Goal: Contribute content: Add original content to the website for others to see

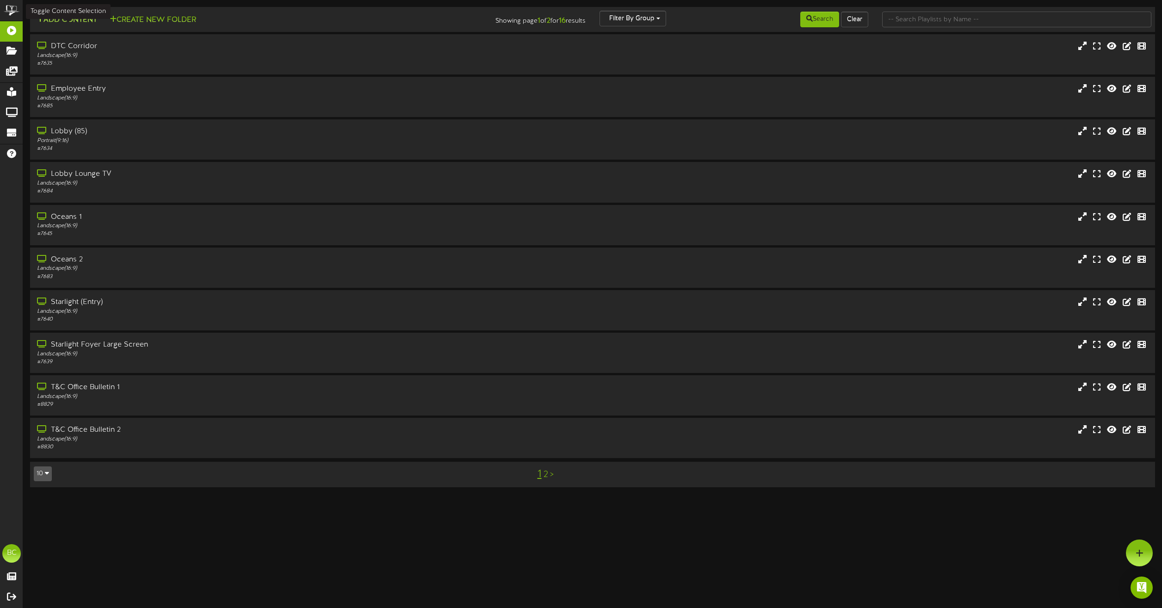
click at [68, 17] on button "Add Content" at bounding box center [67, 20] width 66 height 12
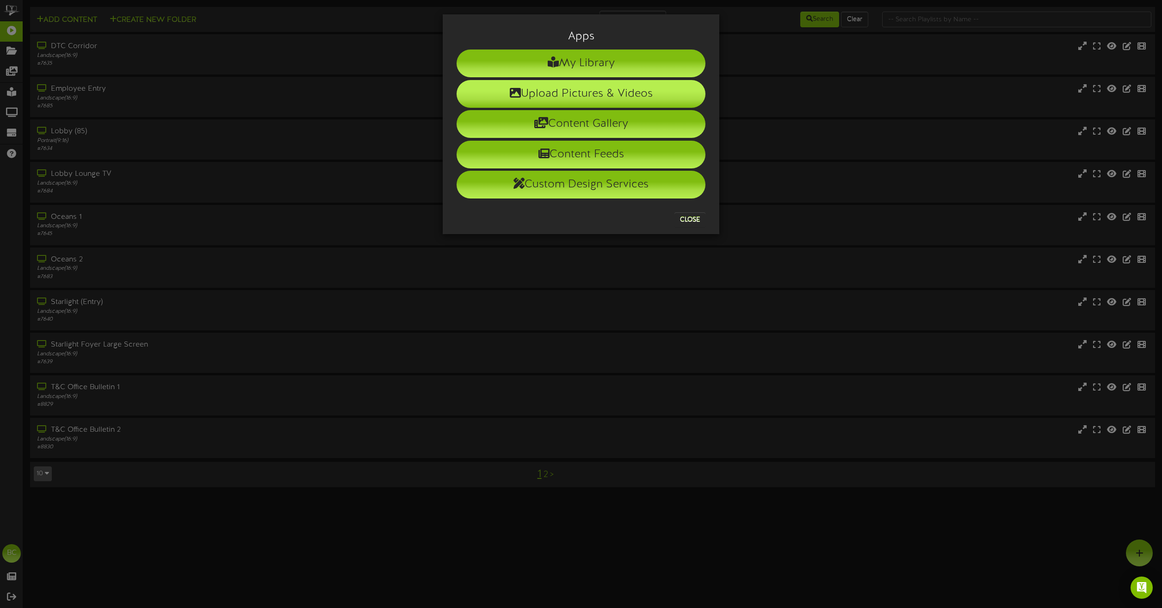
click at [523, 99] on li "Upload Pictures & Videos" at bounding box center [580, 94] width 249 height 28
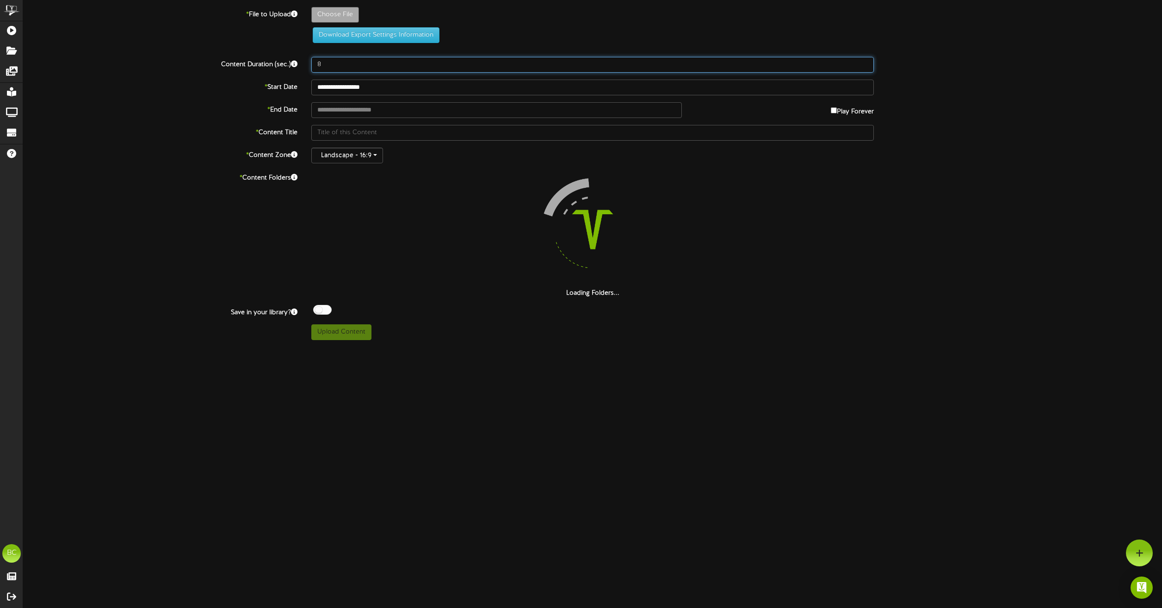
drag, startPoint x: 332, startPoint y: 68, endPoint x: 285, endPoint y: 51, distance: 49.0
click at [284, 58] on div "Content Duration (sec.) 8" at bounding box center [592, 65] width 1152 height 16
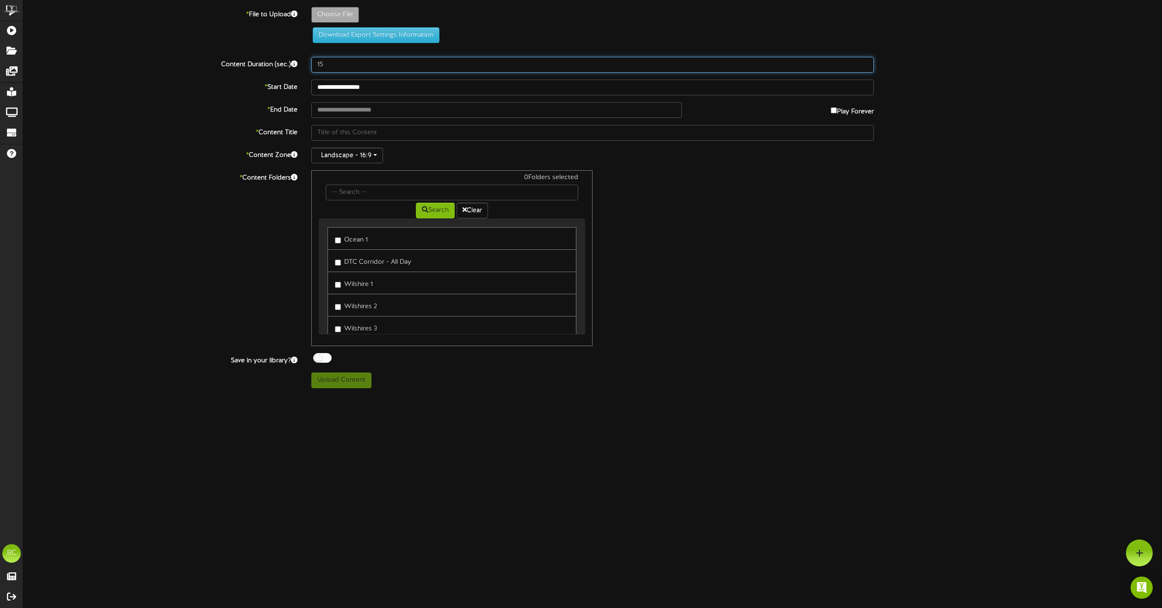
type input "15"
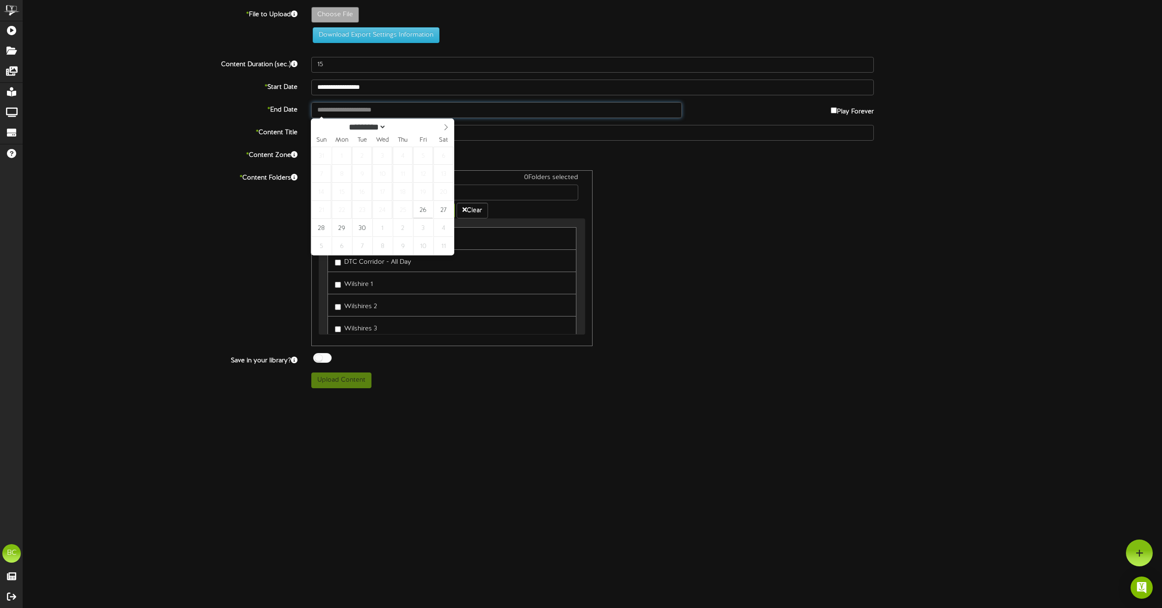
click at [372, 109] on input "text" at bounding box center [496, 110] width 370 height 16
type input "**********"
select select "*"
click at [444, 127] on icon at bounding box center [446, 127] width 6 height 6
type input "**********"
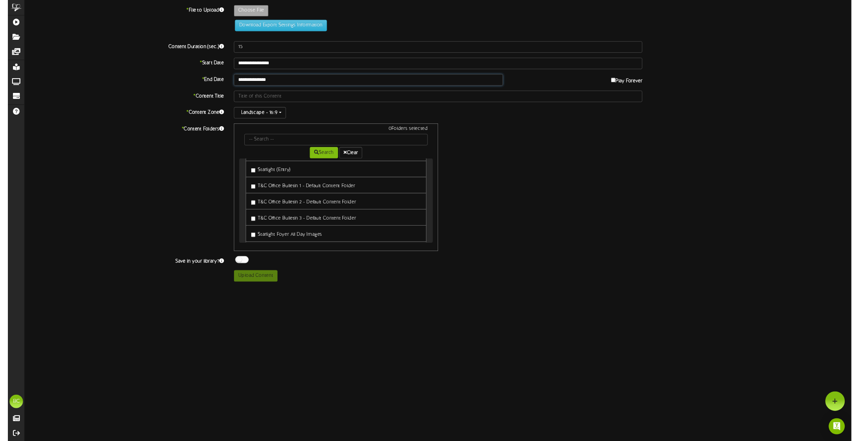
scroll to position [324, 0]
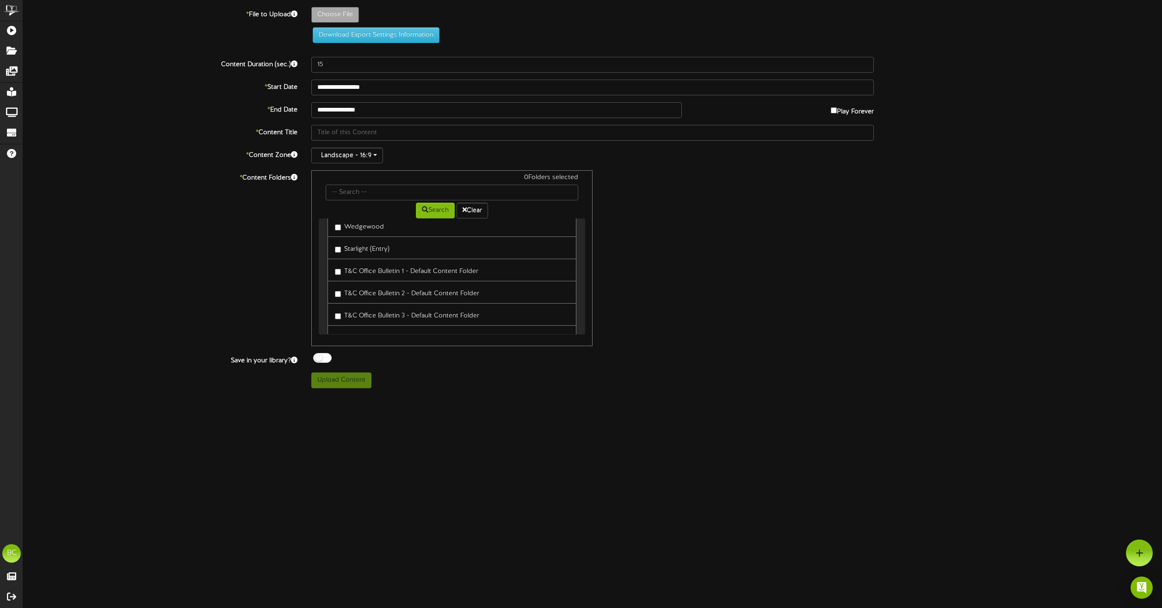
click at [381, 276] on label "T&C Office Bulletin 1 - Default Content Folder" at bounding box center [406, 270] width 143 height 12
click at [388, 296] on label "T&C Office Bulletin 2 - Default Content Folder" at bounding box center [407, 292] width 144 height 12
type input "**********"
type input "PinkWhiteSimpleBreastCancerAwarenessFacebookPost1"
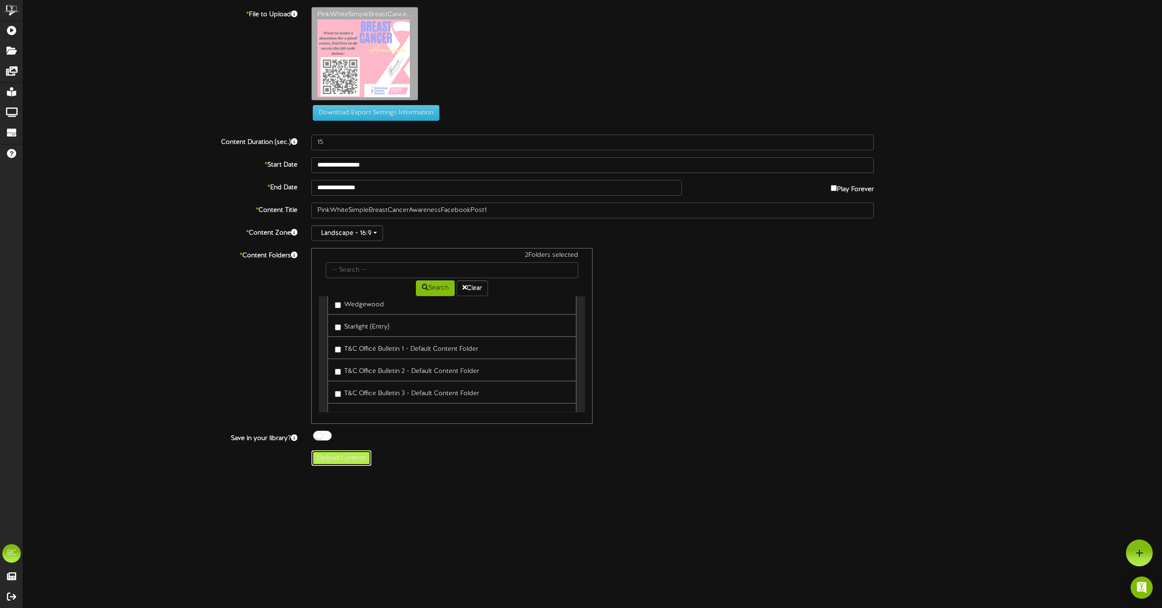
click at [360, 303] on button "Upload Content" at bounding box center [341, 458] width 60 height 16
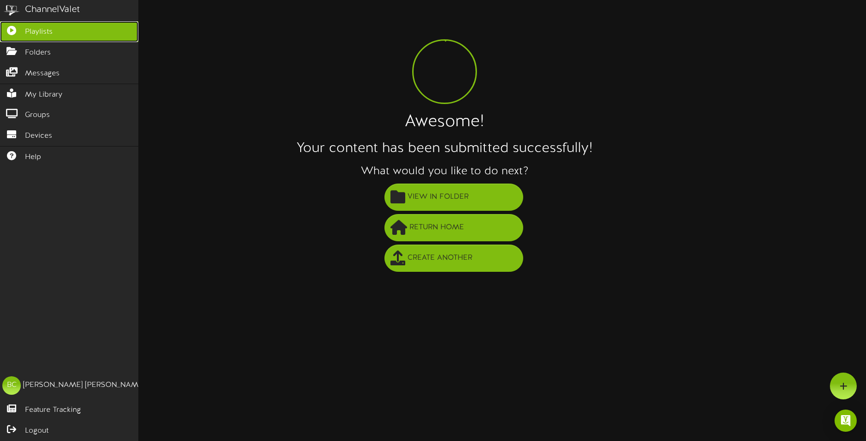
click at [12, 25] on link "Playlists" at bounding box center [69, 31] width 138 height 21
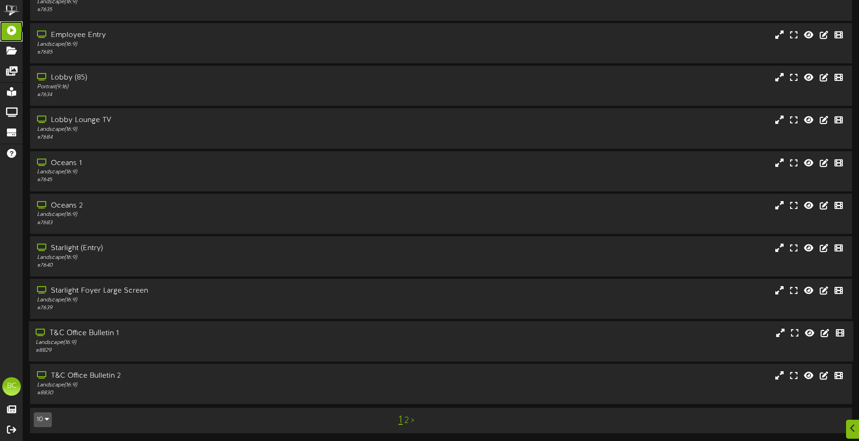
scroll to position [55, 0]
click at [127, 303] on div "# 8829" at bounding box center [201, 349] width 330 height 8
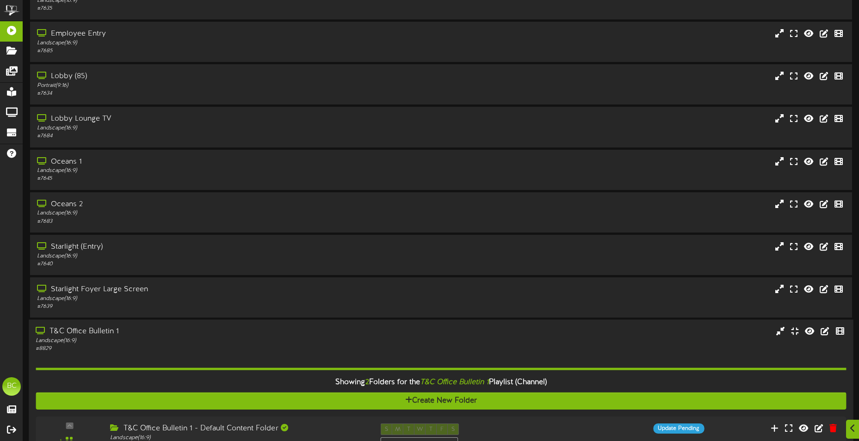
scroll to position [230, 0]
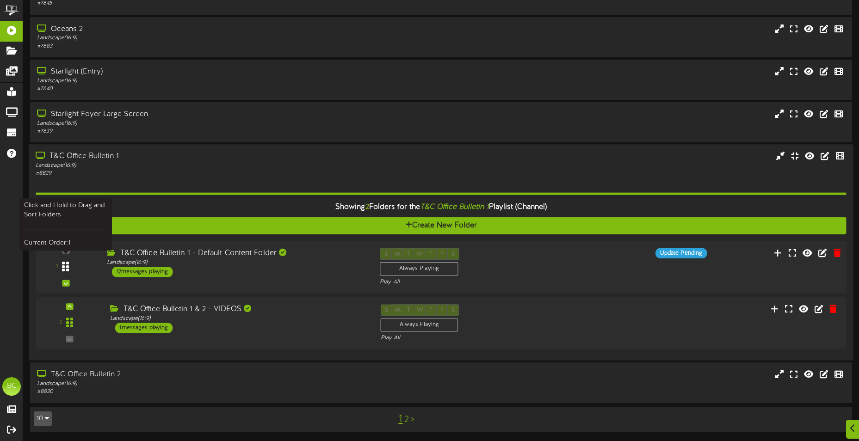
click at [61, 260] on div at bounding box center [65, 267] width 21 height 24
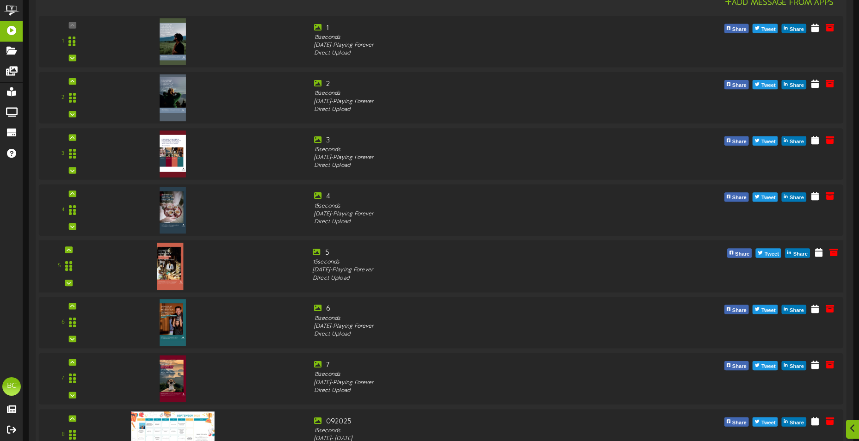
scroll to position [878, 0]
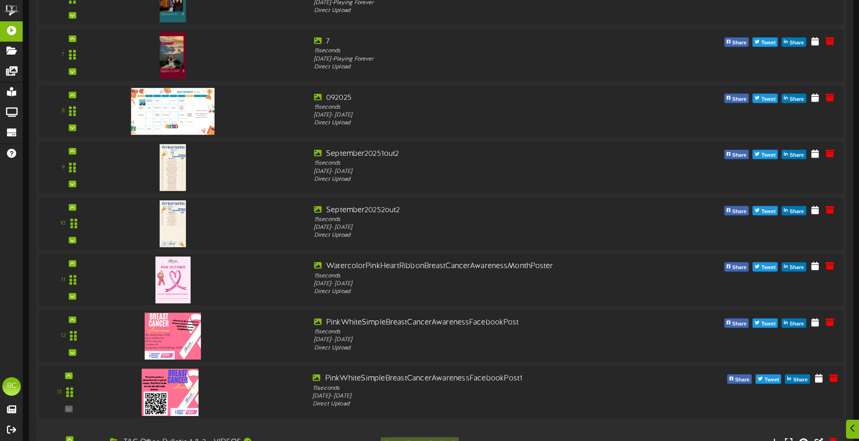
click at [188, 303] on img at bounding box center [170, 392] width 56 height 47
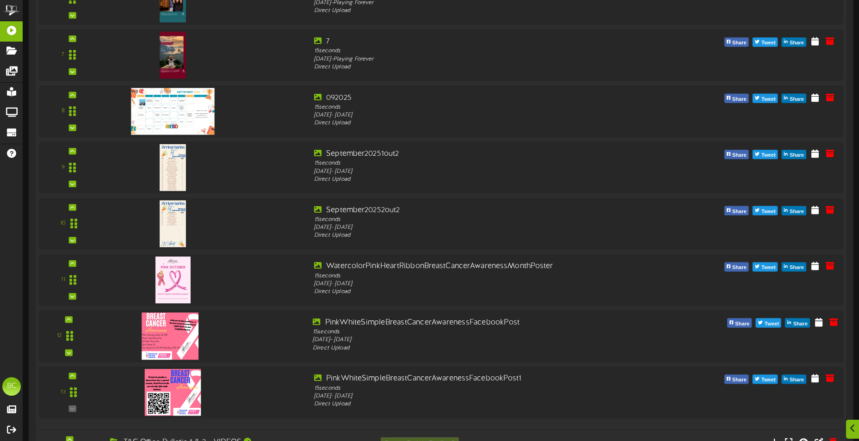
click at [184, 303] on img at bounding box center [170, 336] width 56 height 47
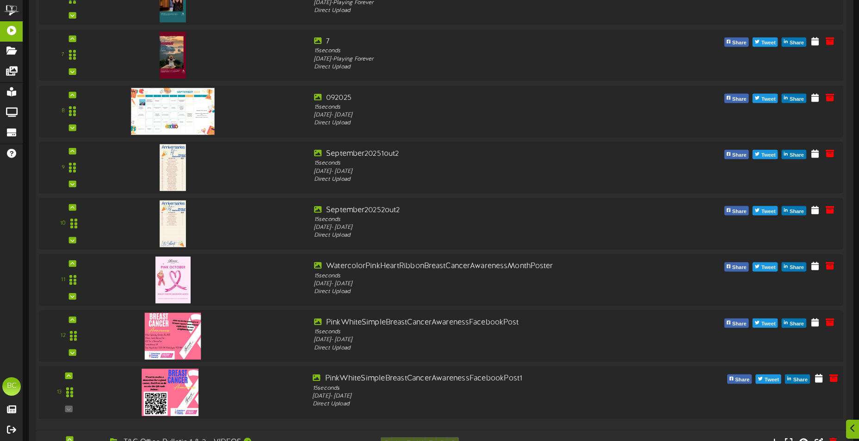
click at [177, 303] on img at bounding box center [170, 392] width 56 height 47
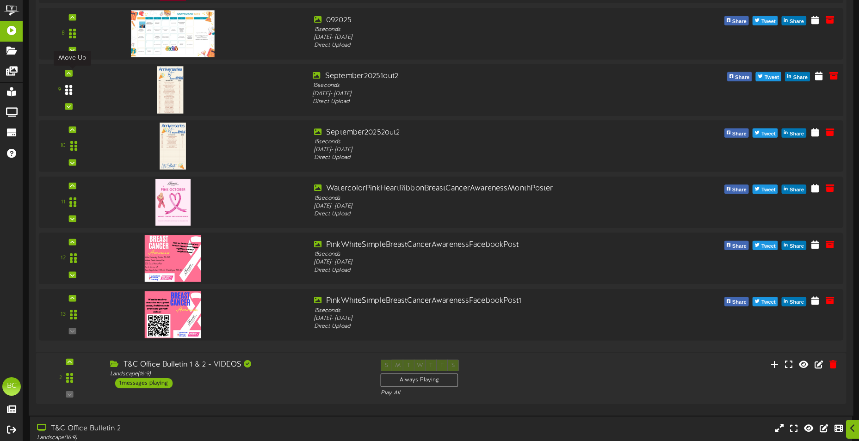
scroll to position [1009, 0]
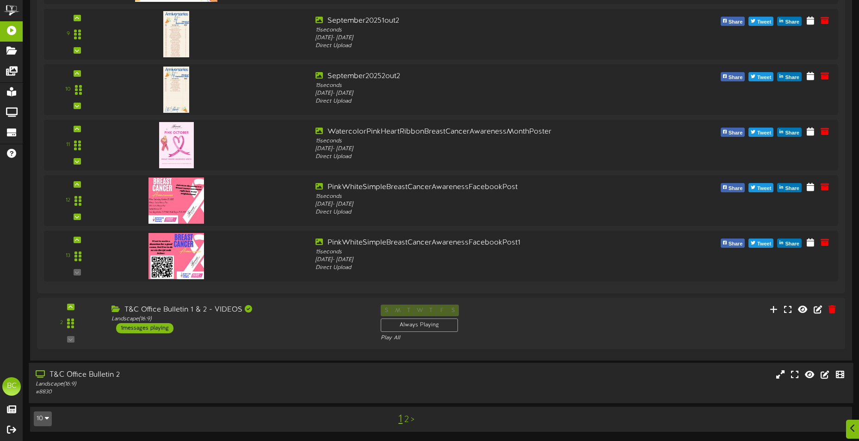
click at [56, 303] on div "T&C Office Bulletin 2" at bounding box center [201, 375] width 330 height 11
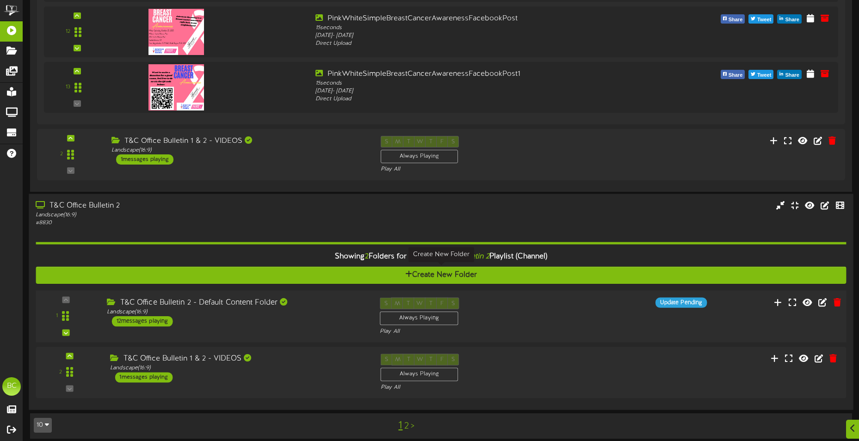
scroll to position [1185, 0]
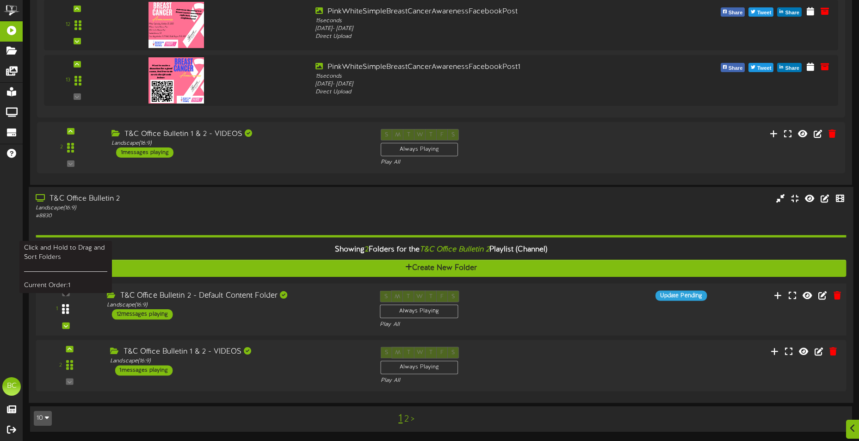
click at [68, 303] on icon at bounding box center [65, 309] width 7 height 11
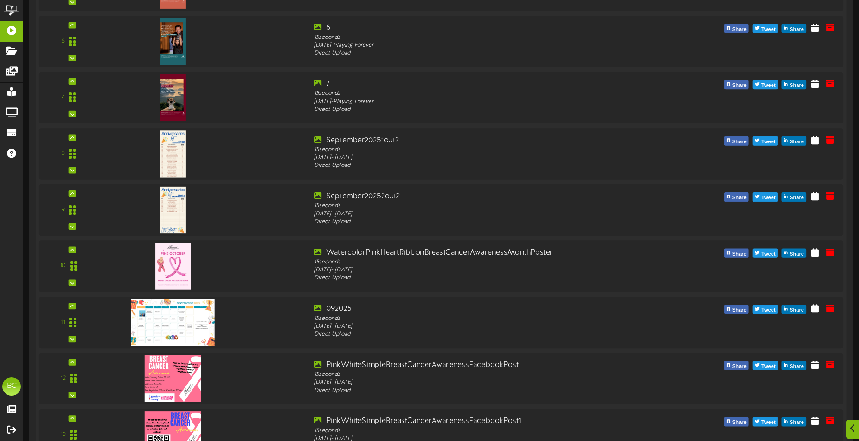
scroll to position [1963, 0]
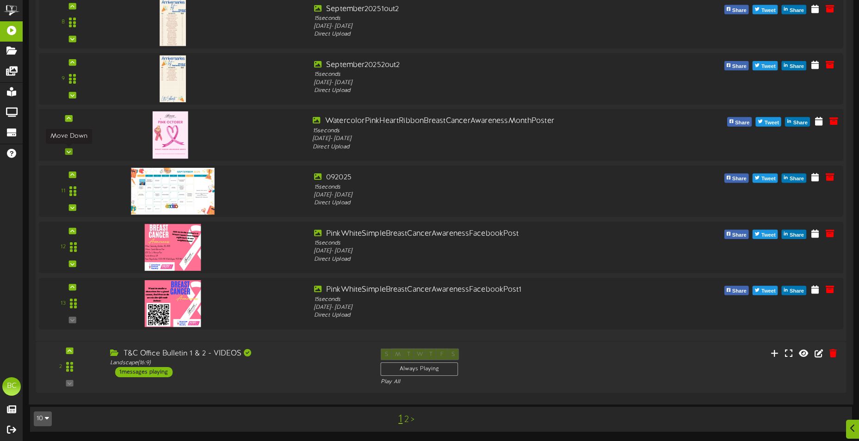
click at [69, 149] on icon at bounding box center [69, 151] width 4 height 5
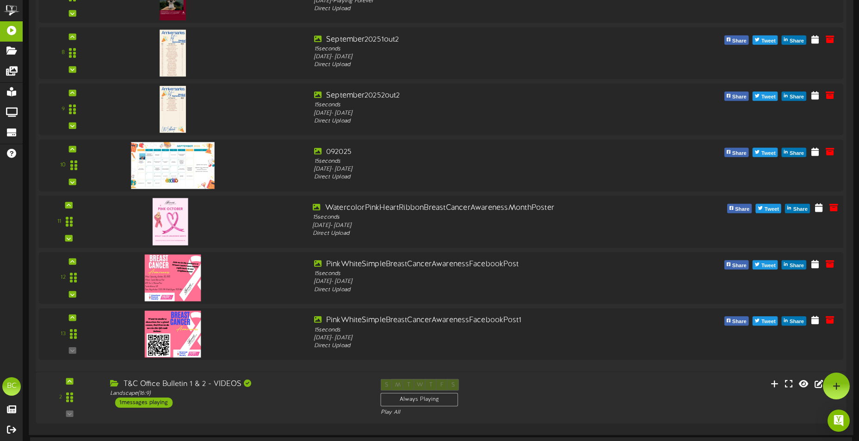
scroll to position [1917, 0]
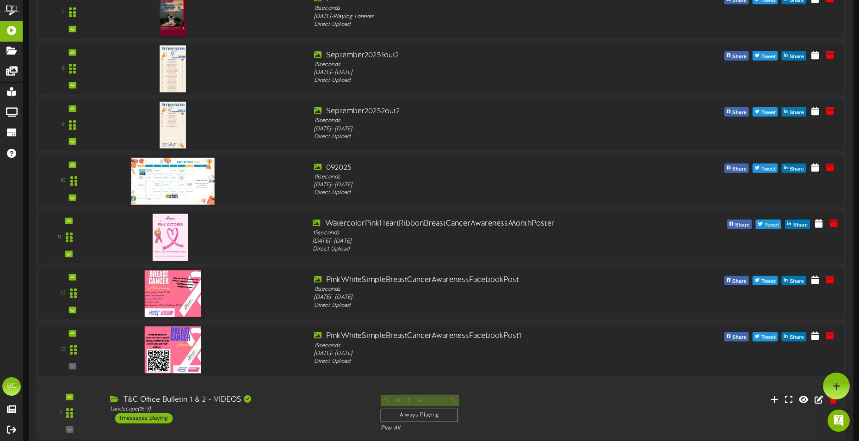
click at [167, 240] on img at bounding box center [170, 237] width 36 height 47
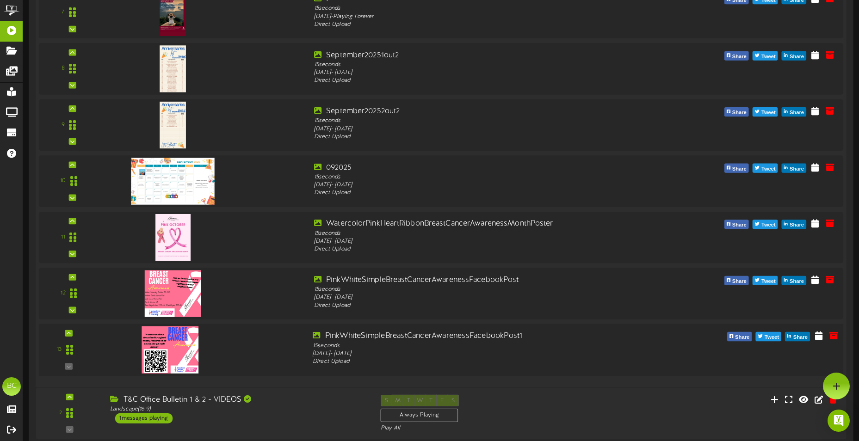
click at [190, 303] on img at bounding box center [170, 349] width 56 height 47
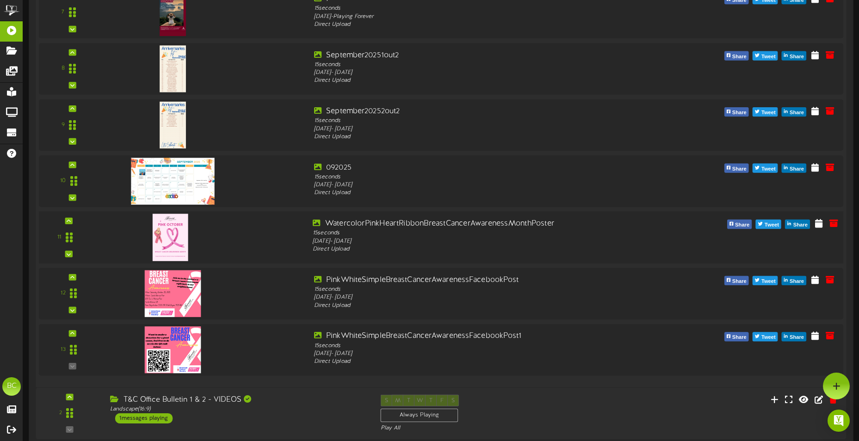
click at [172, 245] on img at bounding box center [170, 237] width 36 height 47
